Goal: Check status

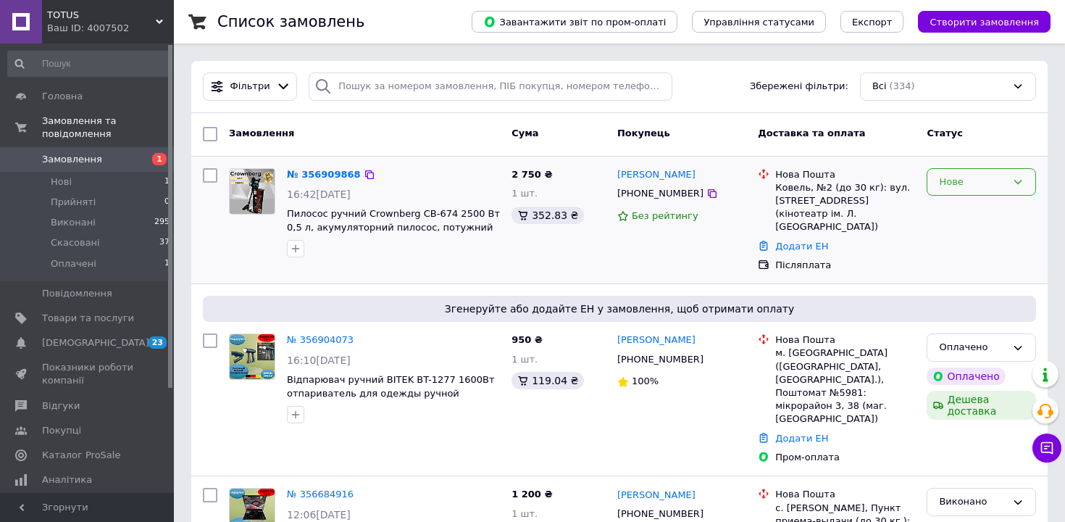
click at [1018, 183] on icon at bounding box center [1019, 182] width 8 height 4
click at [994, 207] on li "Прийнято" at bounding box center [982, 212] width 108 height 27
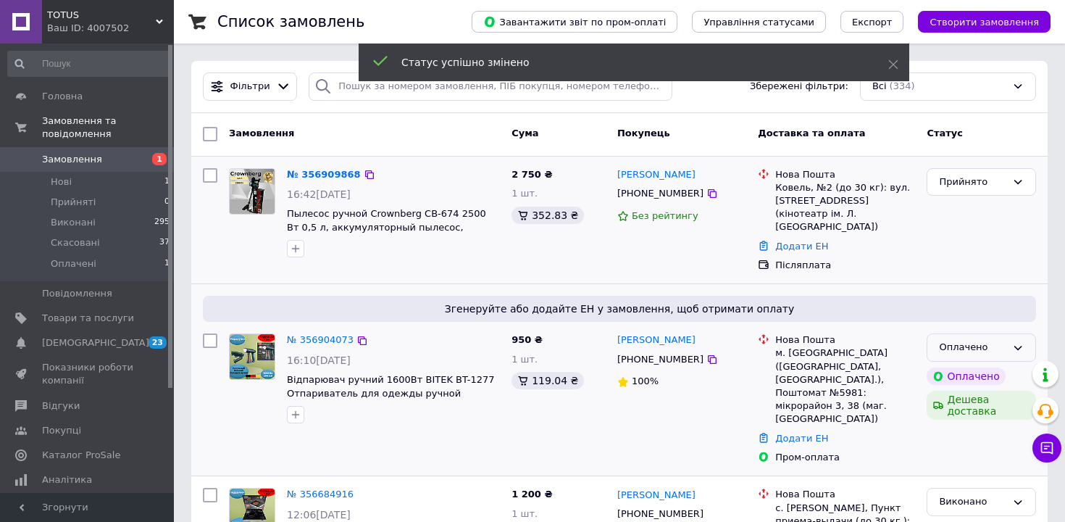
click at [1015, 342] on icon at bounding box center [1018, 348] width 12 height 12
click at [982, 366] on li "Прийнято" at bounding box center [982, 378] width 108 height 27
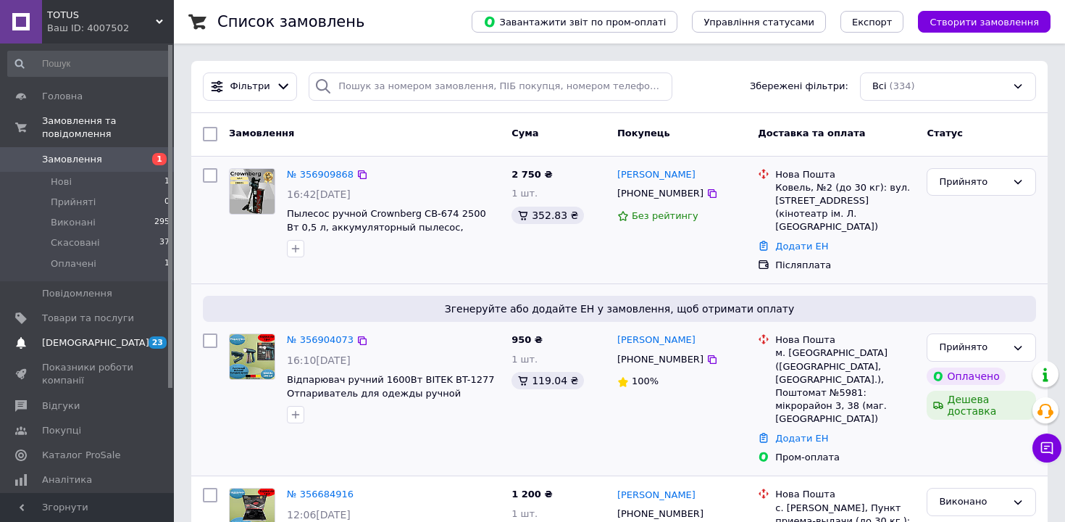
click at [147, 342] on span "23 0" at bounding box center [154, 342] width 40 height 13
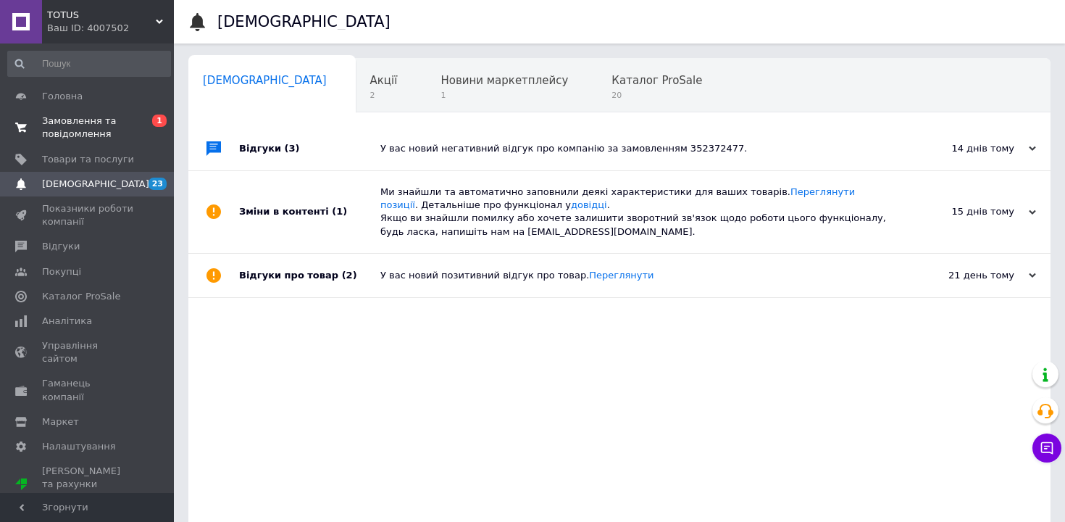
click at [84, 121] on span "Замовлення та повідомлення" at bounding box center [88, 128] width 92 height 26
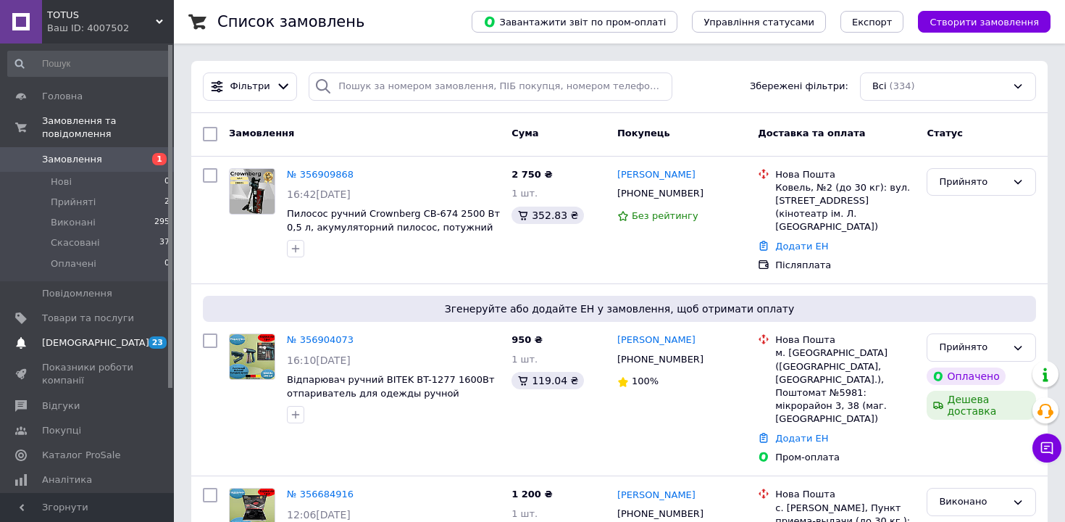
click at [130, 341] on span "[DEMOGRAPHIC_DATA]" at bounding box center [88, 342] width 92 height 13
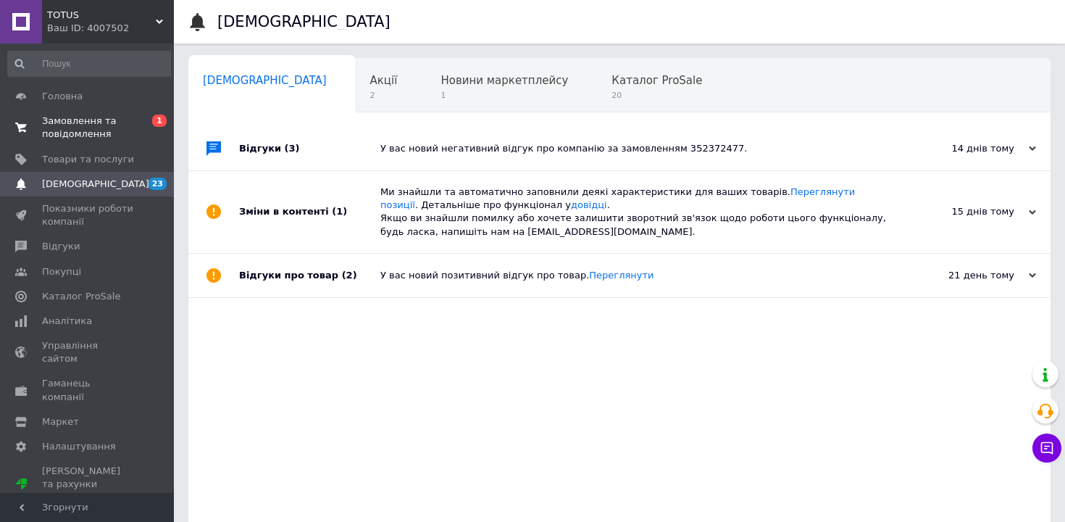
click at [109, 130] on span "Замовлення та повідомлення" at bounding box center [88, 128] width 92 height 26
